Goal: Transaction & Acquisition: Obtain resource

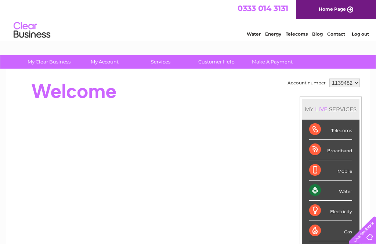
click at [124, 81] on div at bounding box center [146, 91] width 267 height 29
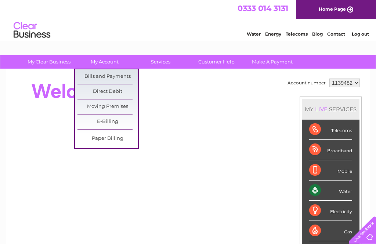
click at [124, 78] on link "Bills and Payments" at bounding box center [107, 76] width 61 height 15
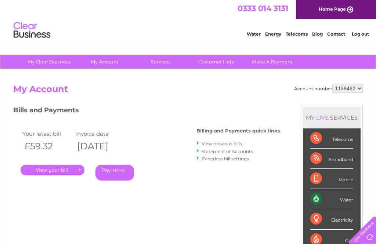
click at [53, 165] on link "." at bounding box center [53, 170] width 64 height 11
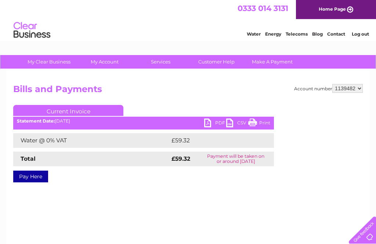
click at [205, 124] on link "PDF" at bounding box center [215, 124] width 22 height 11
